Goal: Information Seeking & Learning: Learn about a topic

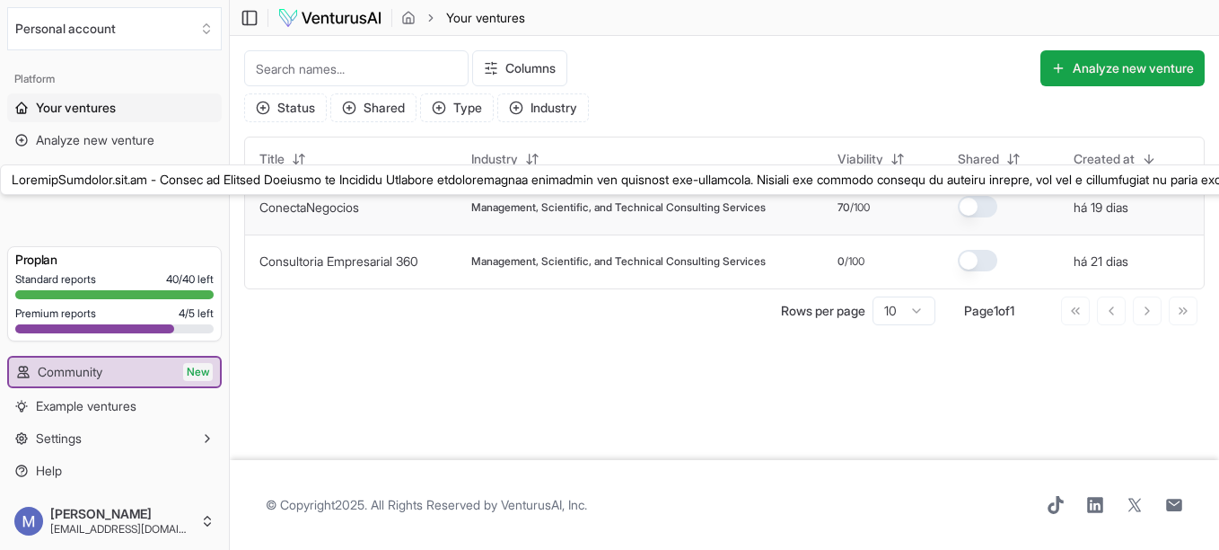
click at [319, 215] on button "ConectaNegocios" at bounding box center [309, 207] width 100 height 18
click at [345, 213] on link "ConectaNegocios" at bounding box center [309, 206] width 100 height 15
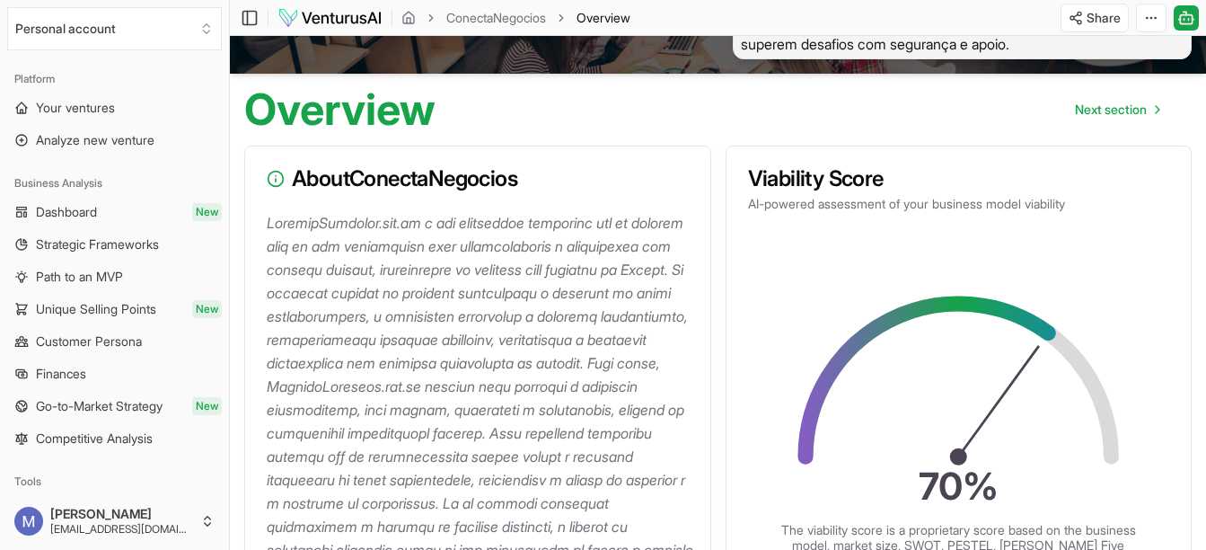
scroll to position [158, 0]
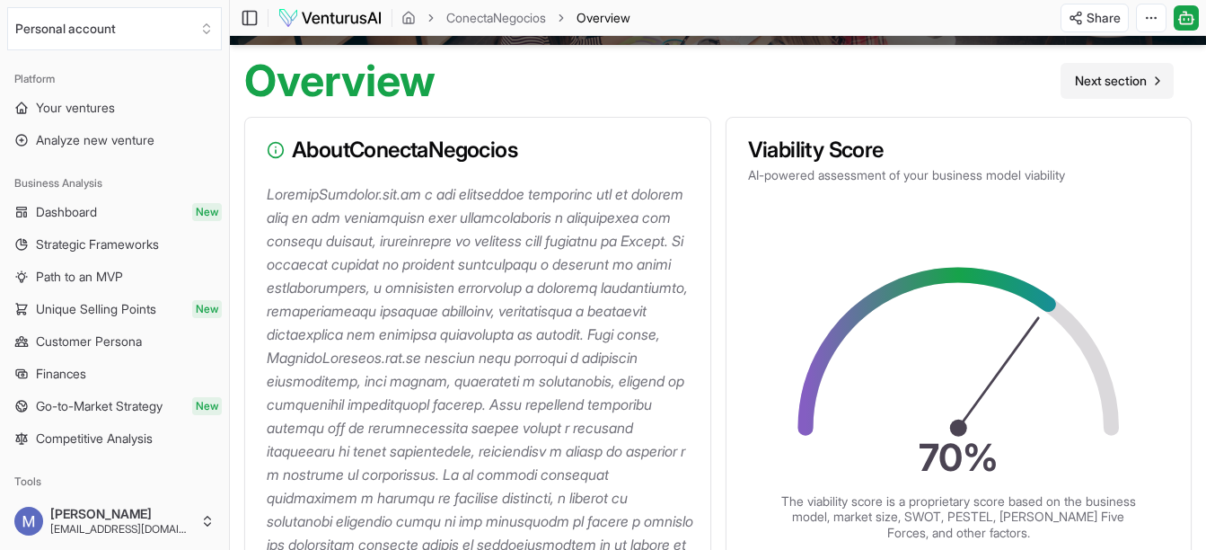
click at [1114, 84] on span "Next section" at bounding box center [1111, 81] width 72 height 18
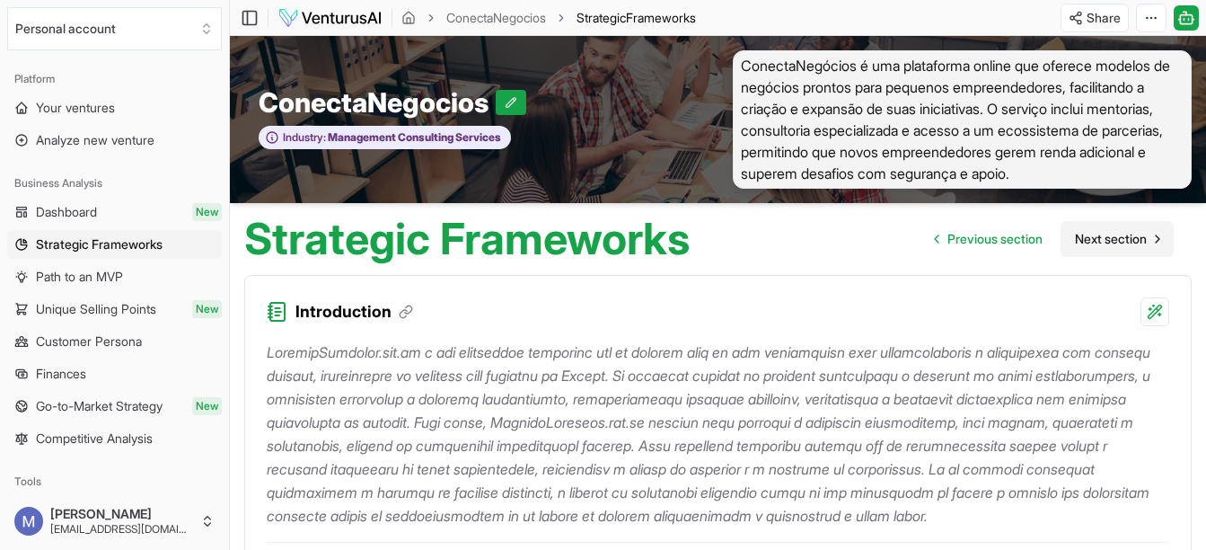
click at [1112, 244] on span "Next section" at bounding box center [1111, 239] width 72 height 18
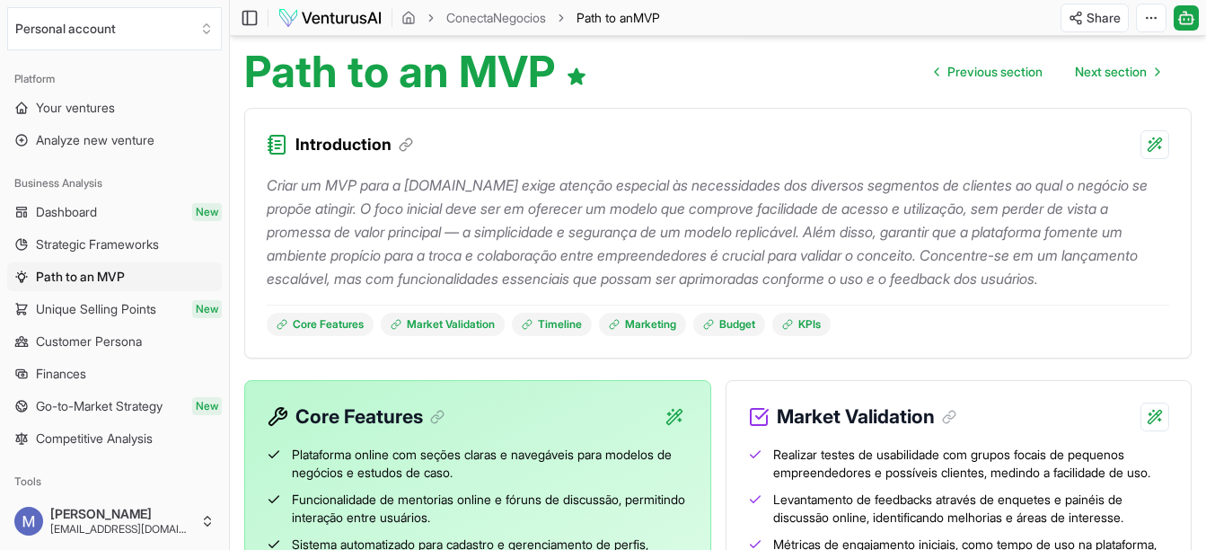
scroll to position [125, 0]
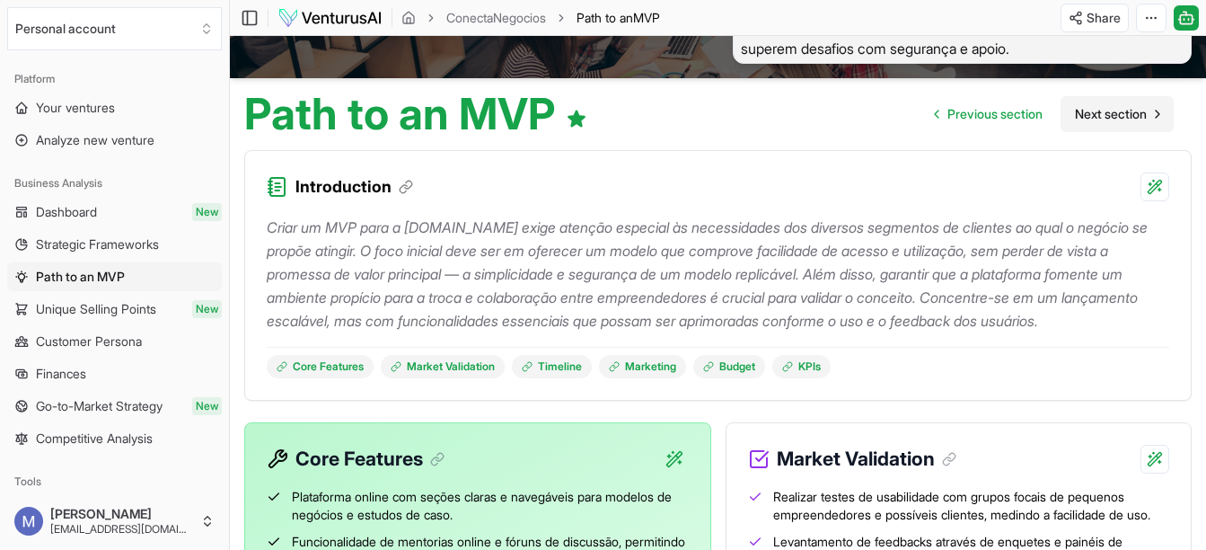
click at [1131, 111] on span "Next section" at bounding box center [1111, 114] width 72 height 18
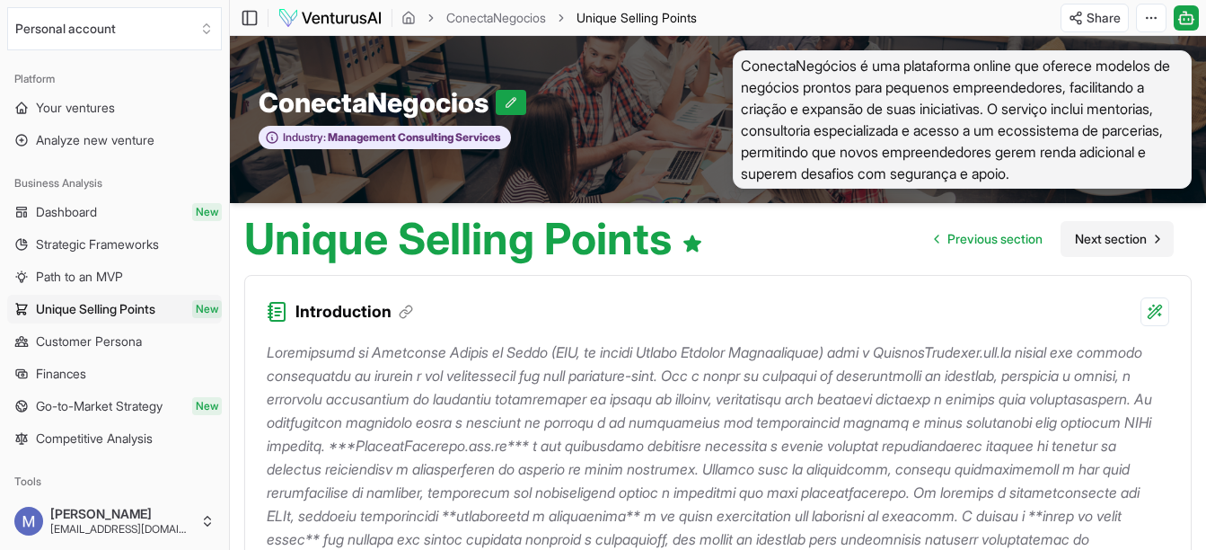
click at [1134, 233] on span "Next section" at bounding box center [1111, 239] width 72 height 18
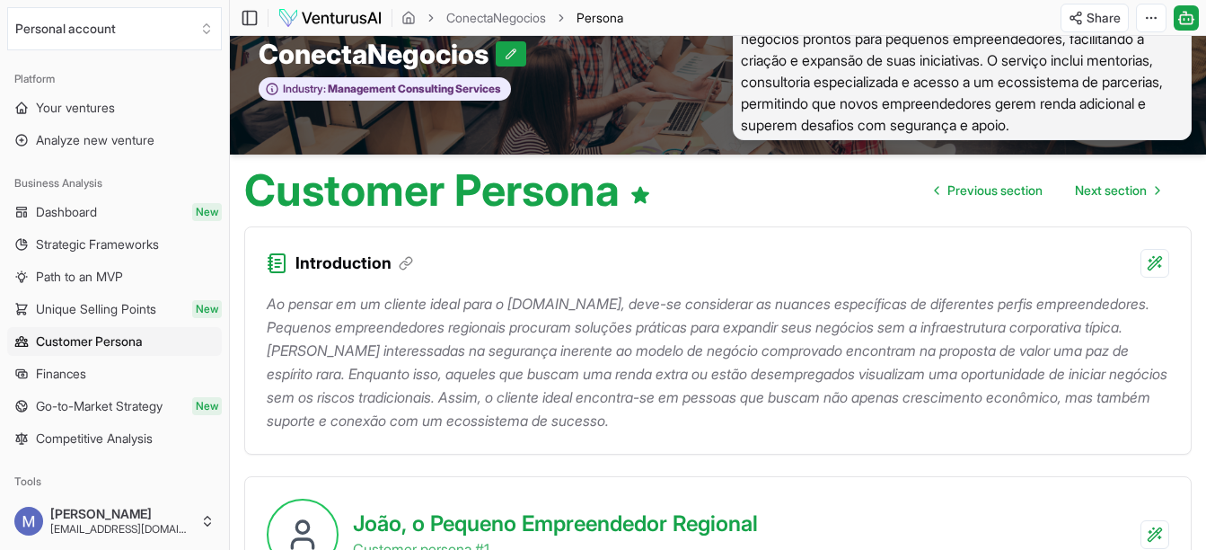
scroll to position [45, 0]
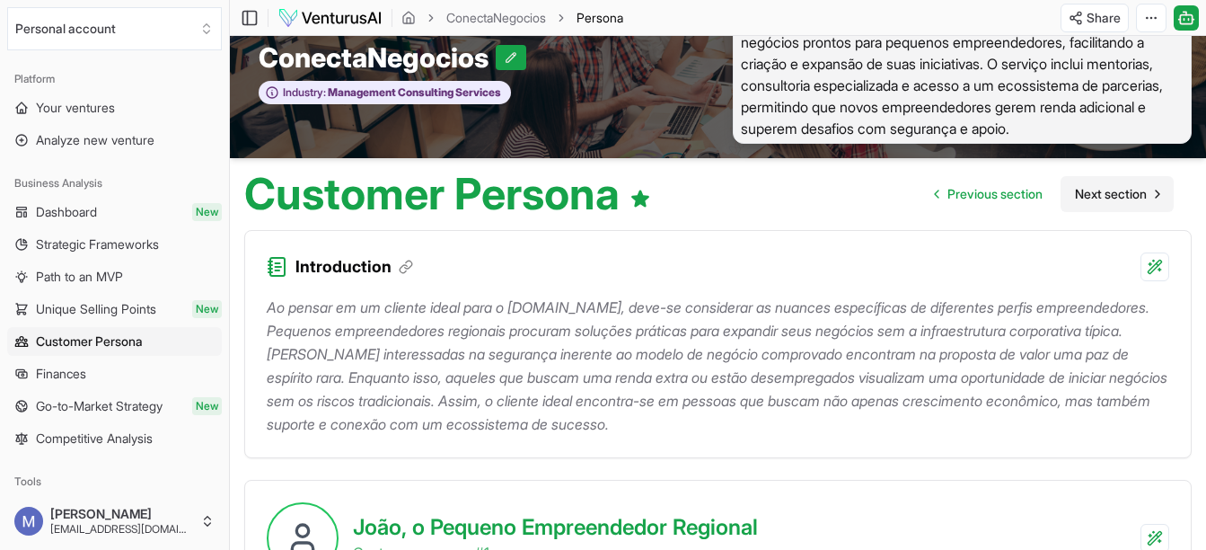
click at [1133, 207] on link "Next section" at bounding box center [1116, 194] width 113 height 36
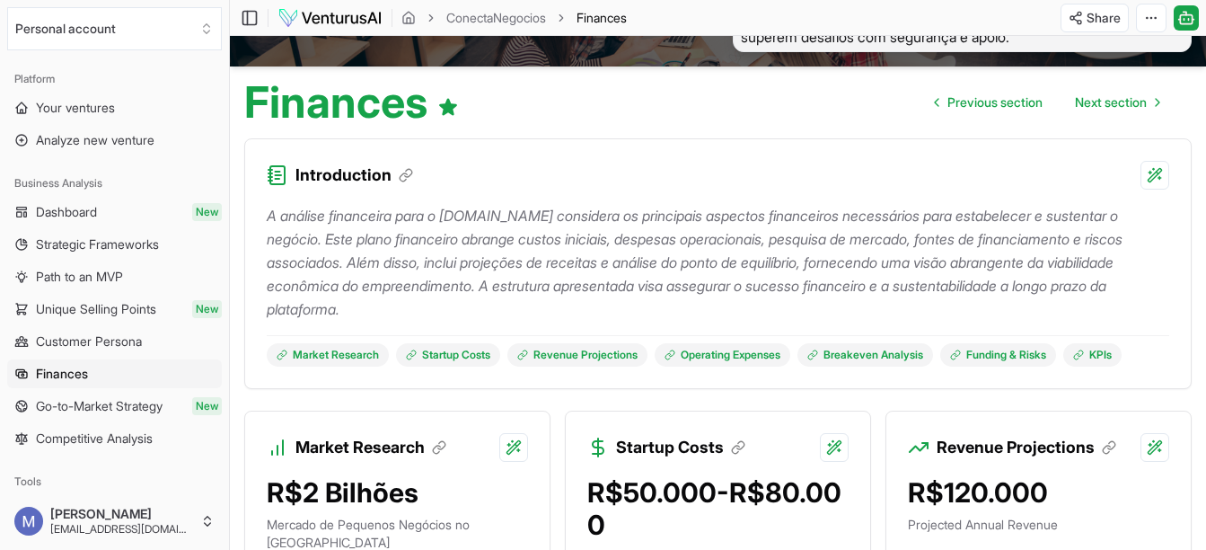
scroll to position [119, 0]
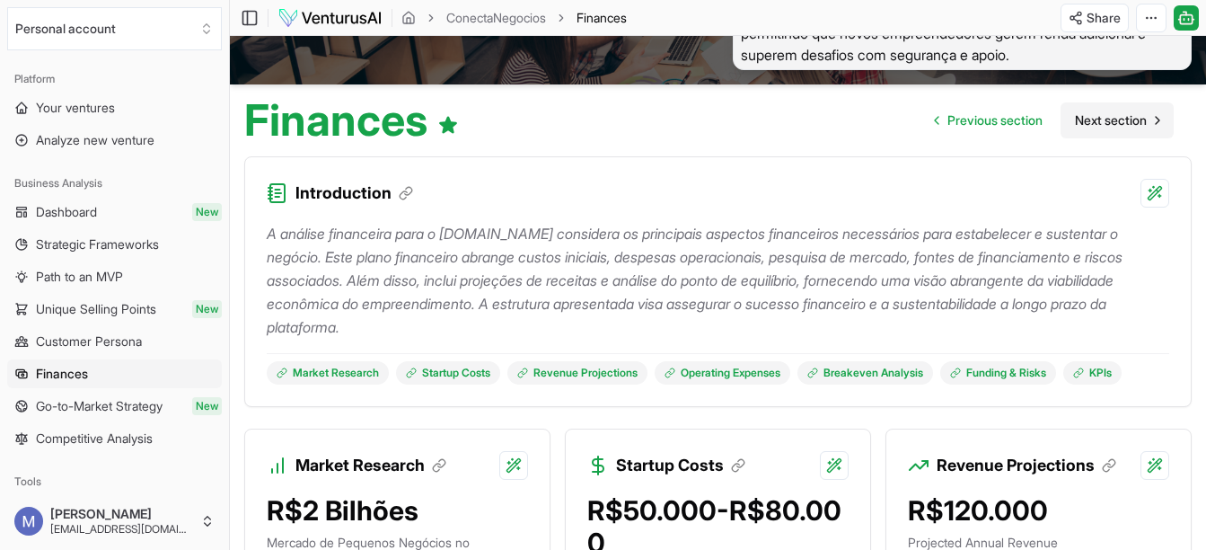
click at [1126, 136] on link "Next section" at bounding box center [1116, 120] width 113 height 36
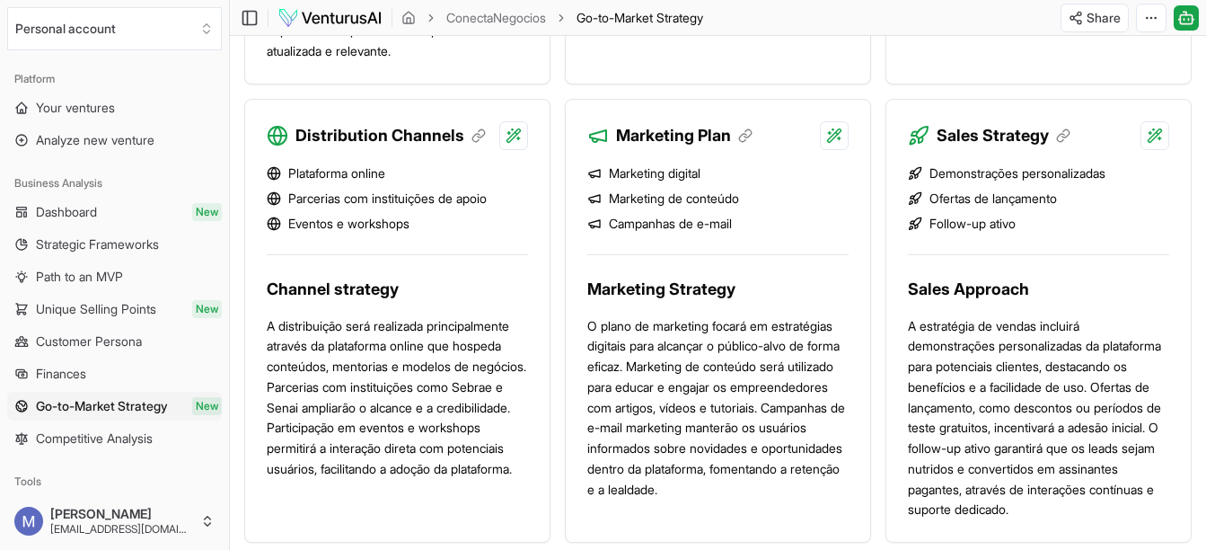
scroll to position [1428, 0]
